Goal: Information Seeking & Learning: Learn about a topic

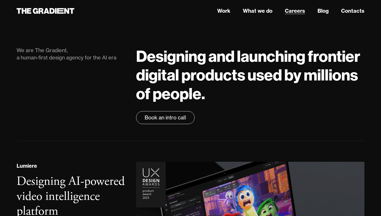
click at [289, 13] on link "Careers" at bounding box center [295, 11] width 20 height 8
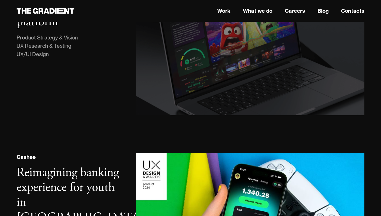
scroll to position [192, 0]
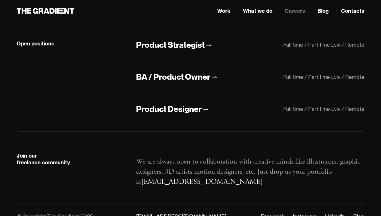
scroll to position [139, 0]
